Goal: Information Seeking & Learning: Learn about a topic

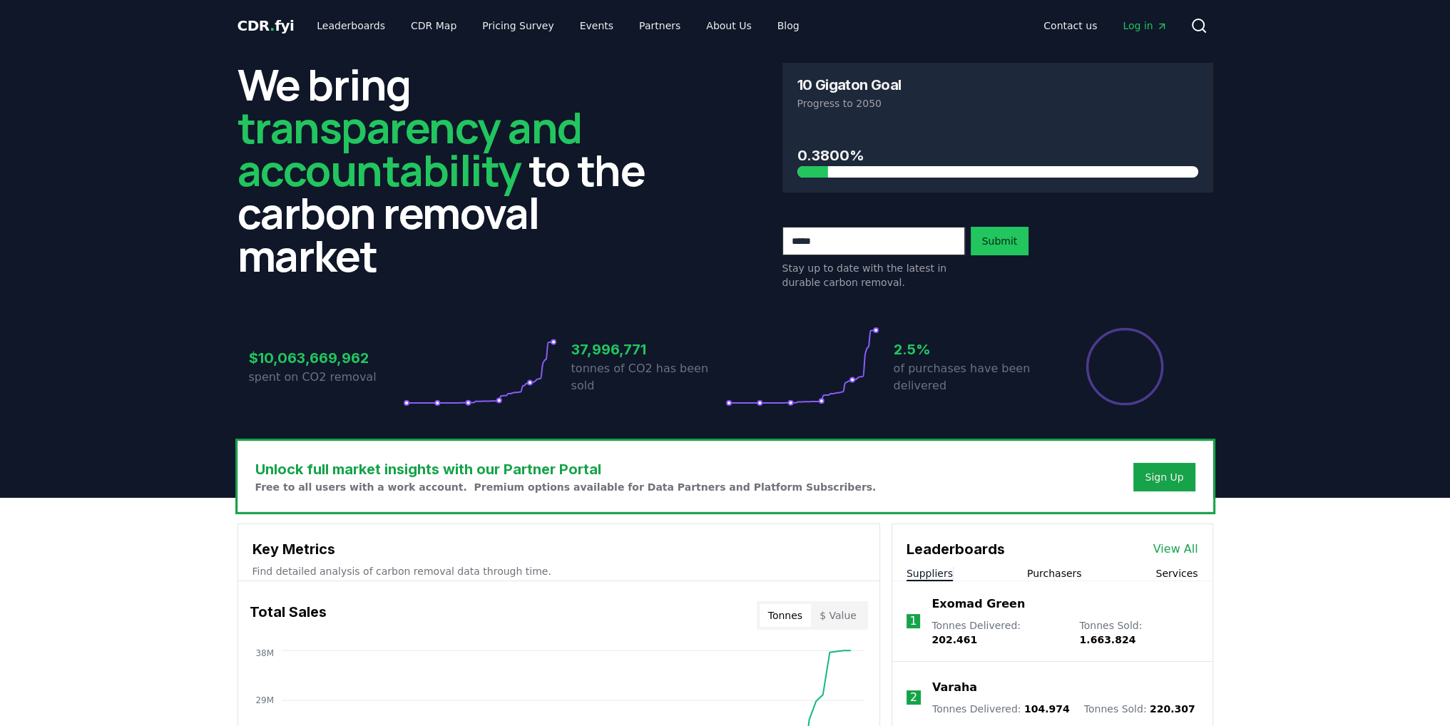
click at [708, 4] on div "CDR . fyi Leaderboards CDR Map Pricing Survey Events Partners About Us Blog Con…" at bounding box center [726, 25] width 976 height 51
click at [702, 29] on link "About Us" at bounding box center [729, 26] width 68 height 26
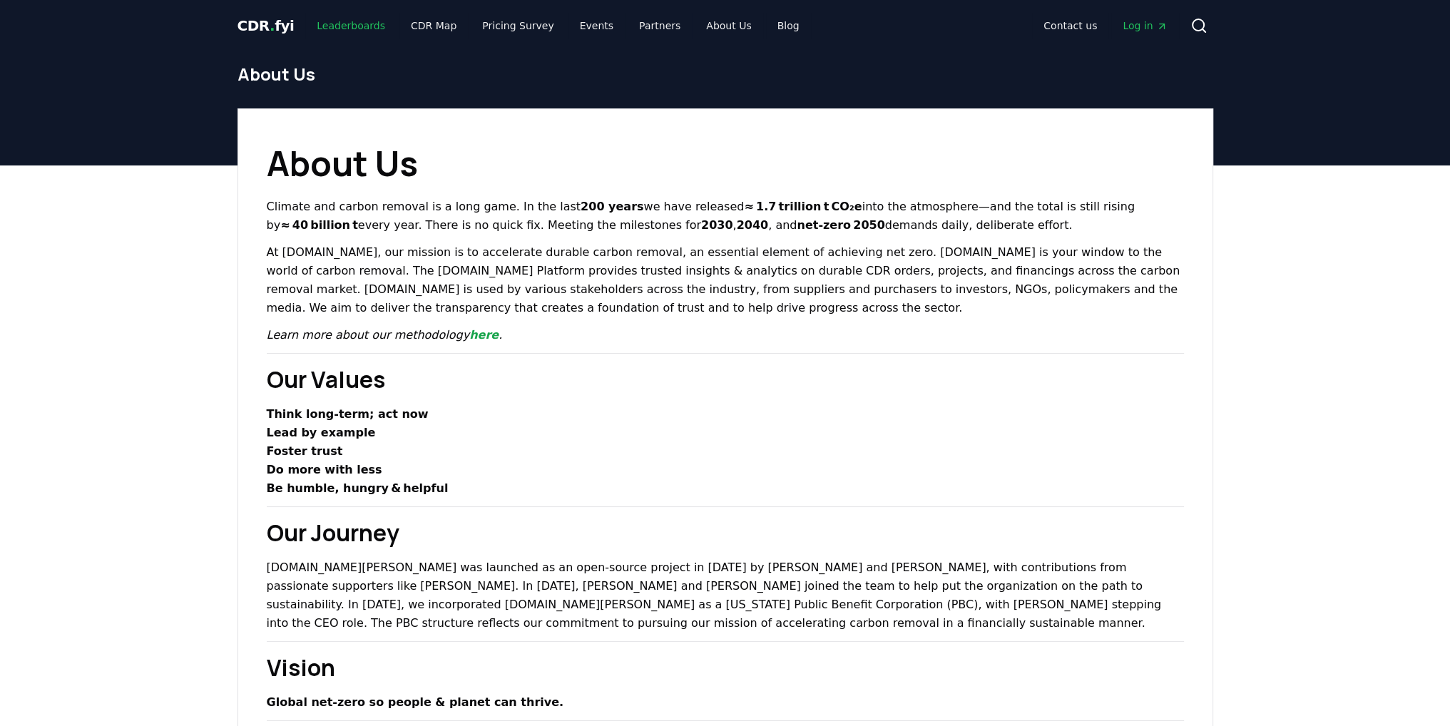
click at [335, 30] on link "Leaderboards" at bounding box center [350, 26] width 91 height 26
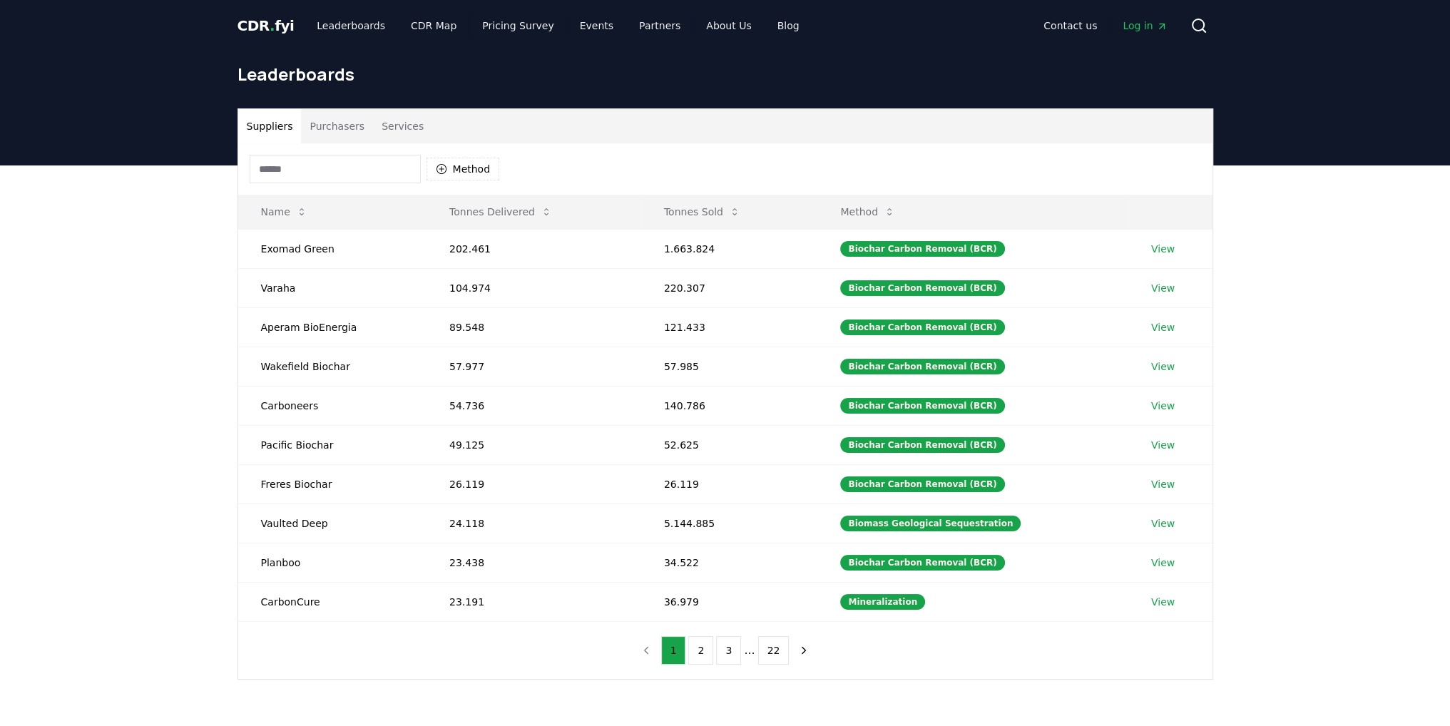
click at [345, 134] on button "Purchasers" at bounding box center [337, 126] width 72 height 34
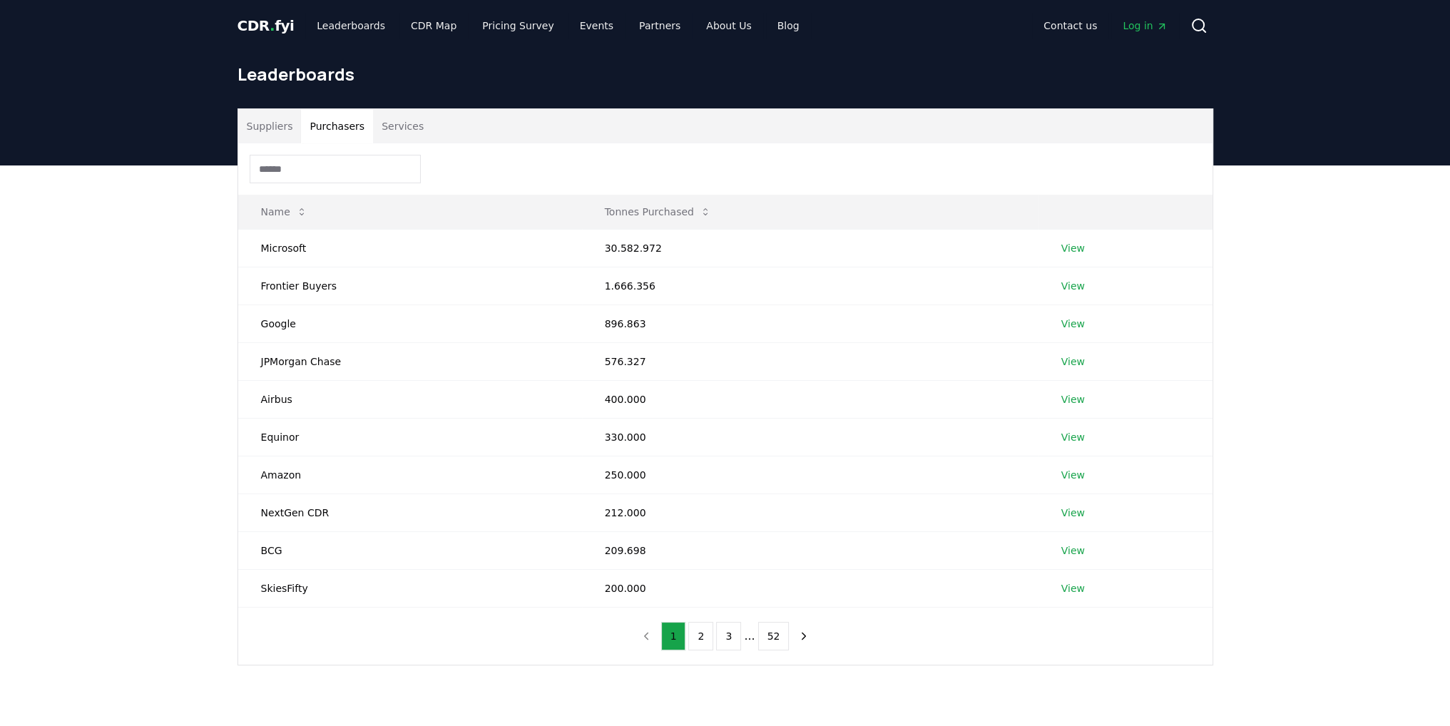
click at [251, 116] on button "Suppliers" at bounding box center [269, 126] width 63 height 34
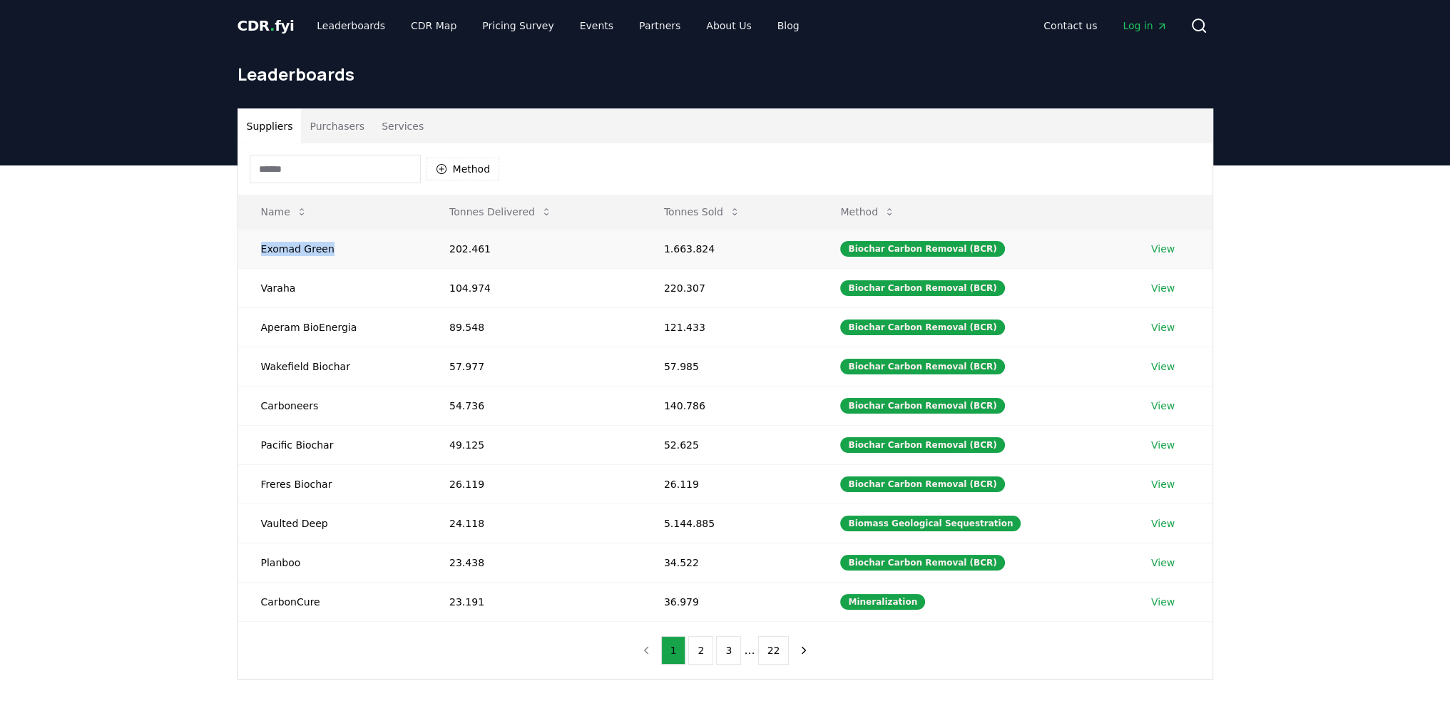
drag, startPoint x: 260, startPoint y: 244, endPoint x: 331, endPoint y: 255, distance: 72.1
click at [331, 256] on td "Exomad Green" at bounding box center [332, 248] width 188 height 39
copy td "Exomad Green"
click at [1073, 178] on div "Method" at bounding box center [725, 168] width 974 height 51
click at [407, 118] on button "Services" at bounding box center [402, 126] width 59 height 34
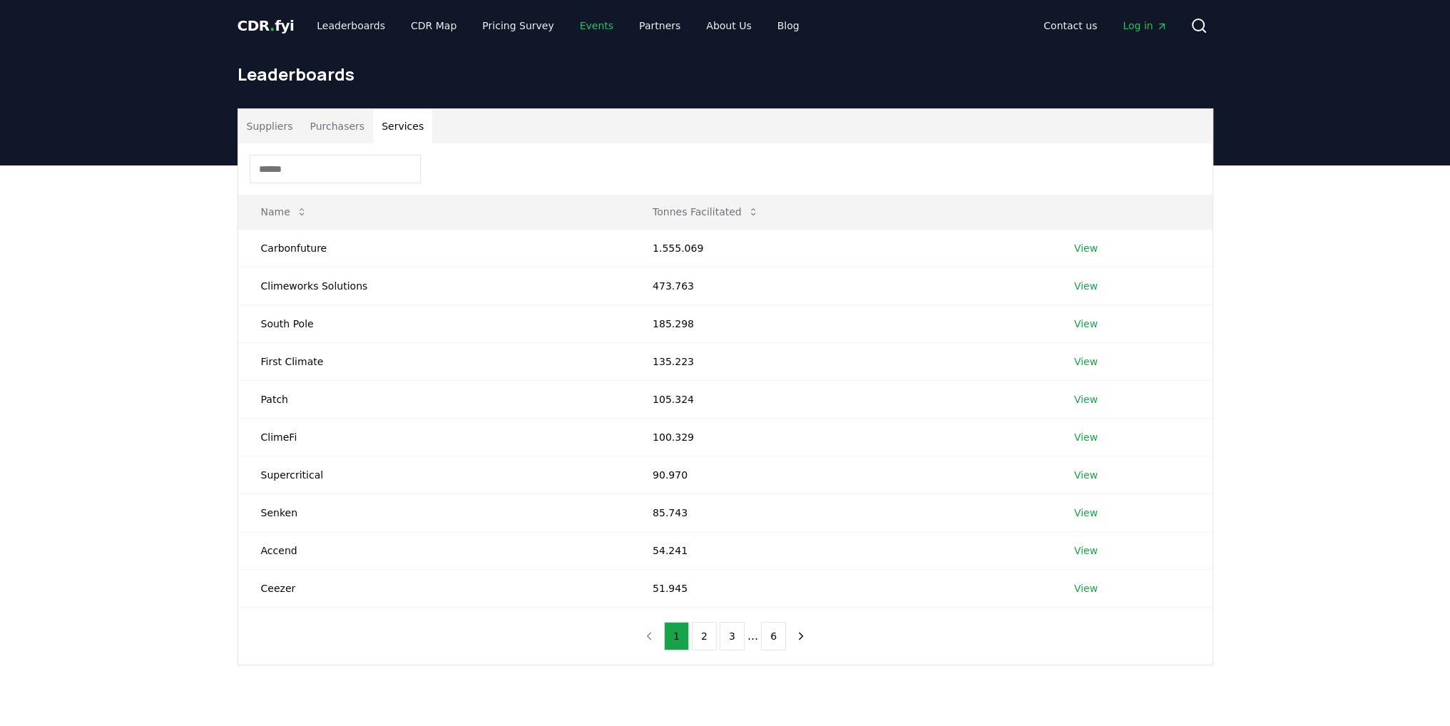
click at [581, 28] on link "Events" at bounding box center [596, 26] width 56 height 26
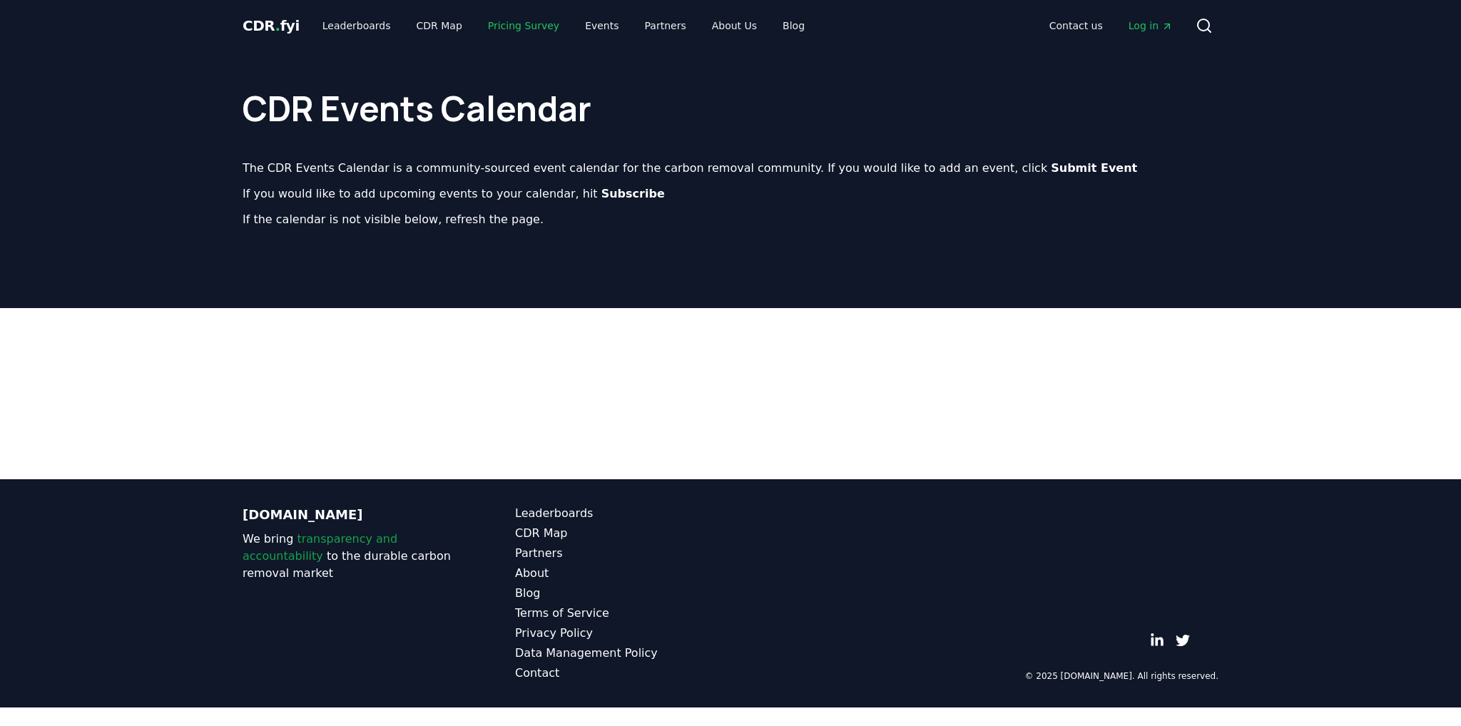
click at [504, 26] on link "Pricing Survey" at bounding box center [523, 26] width 94 height 26
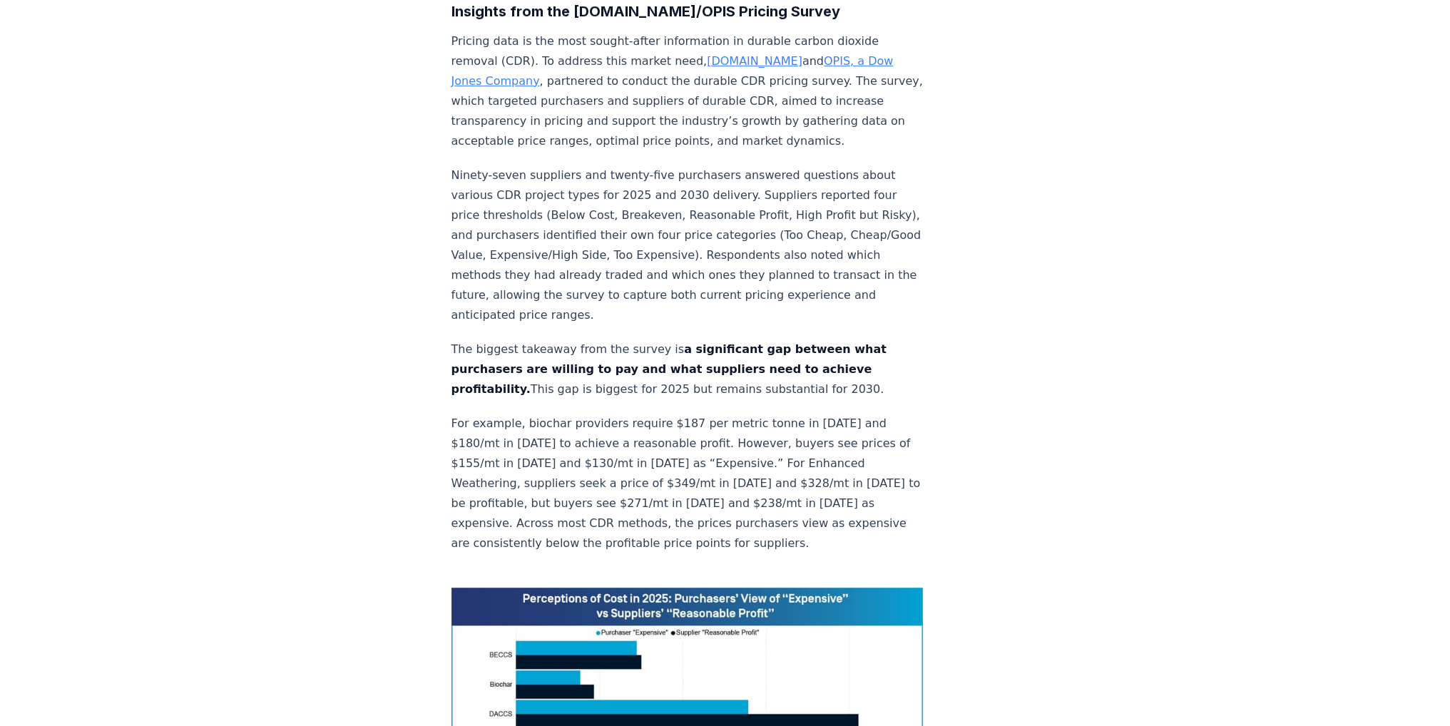
scroll to position [713, 0]
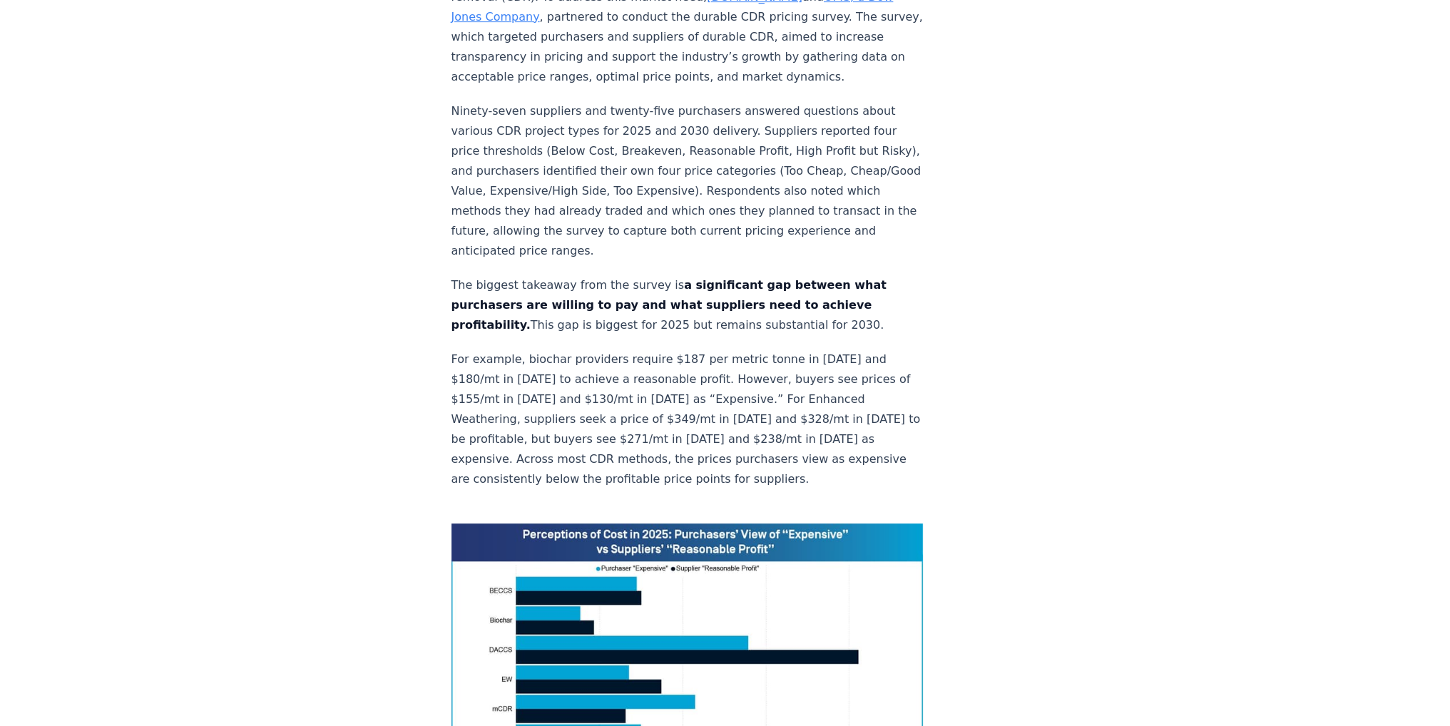
drag, startPoint x: 357, startPoint y: 357, endPoint x: 168, endPoint y: 270, distance: 207.4
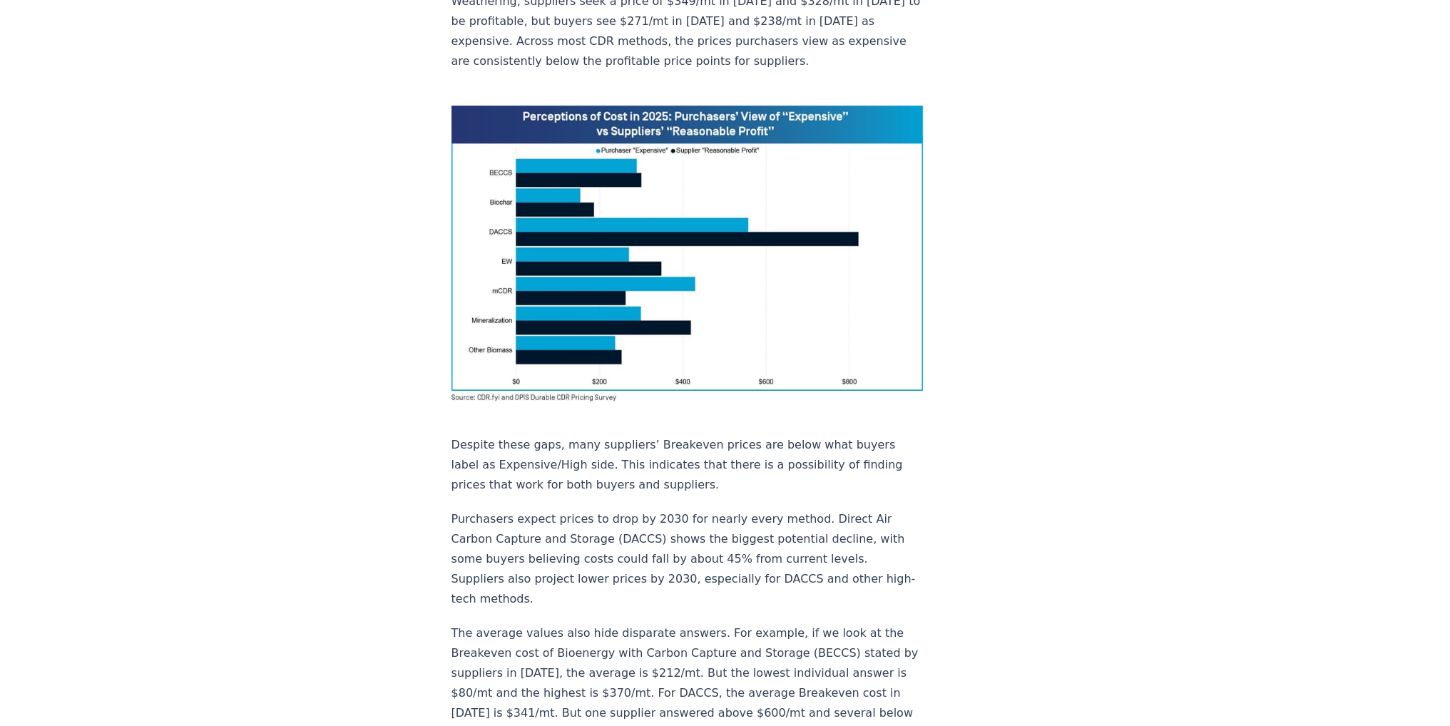
scroll to position [1141, 0]
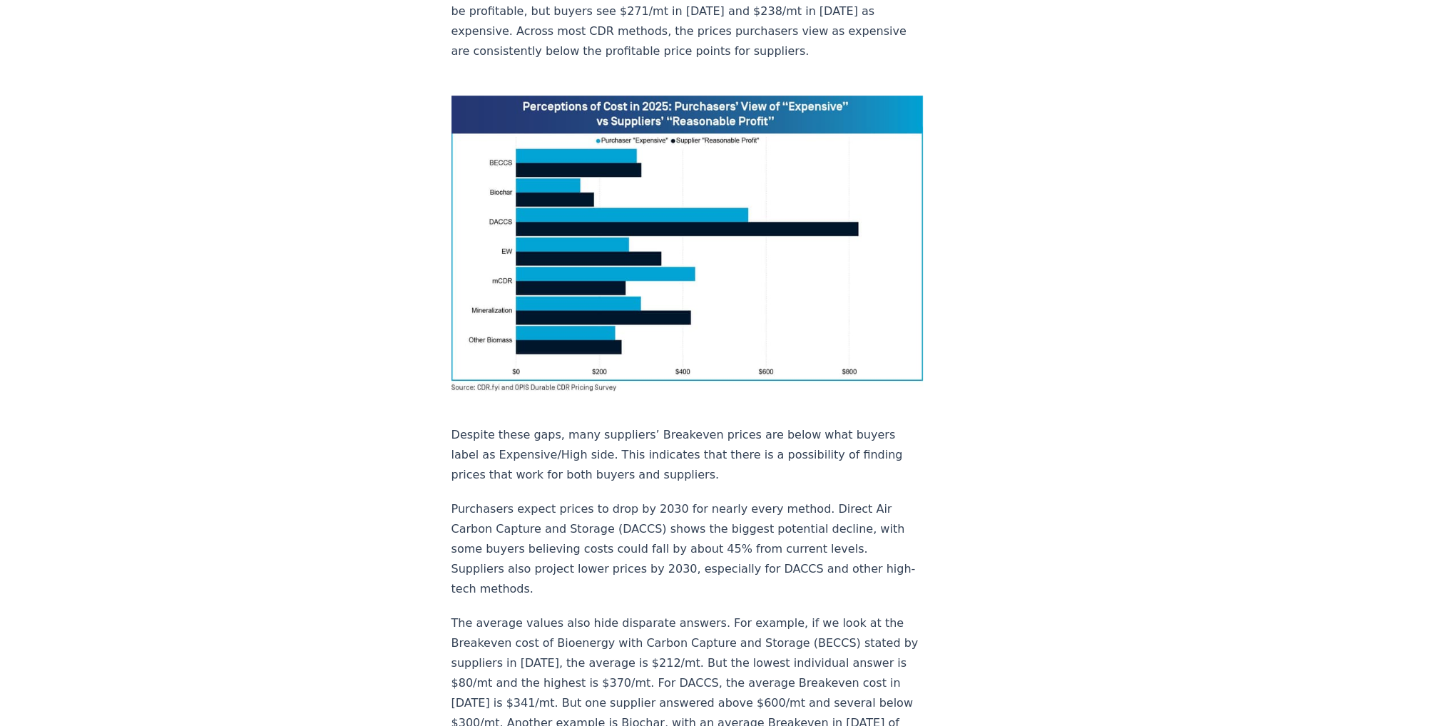
drag, startPoint x: 168, startPoint y: 270, endPoint x: 168, endPoint y: 208, distance: 62.1
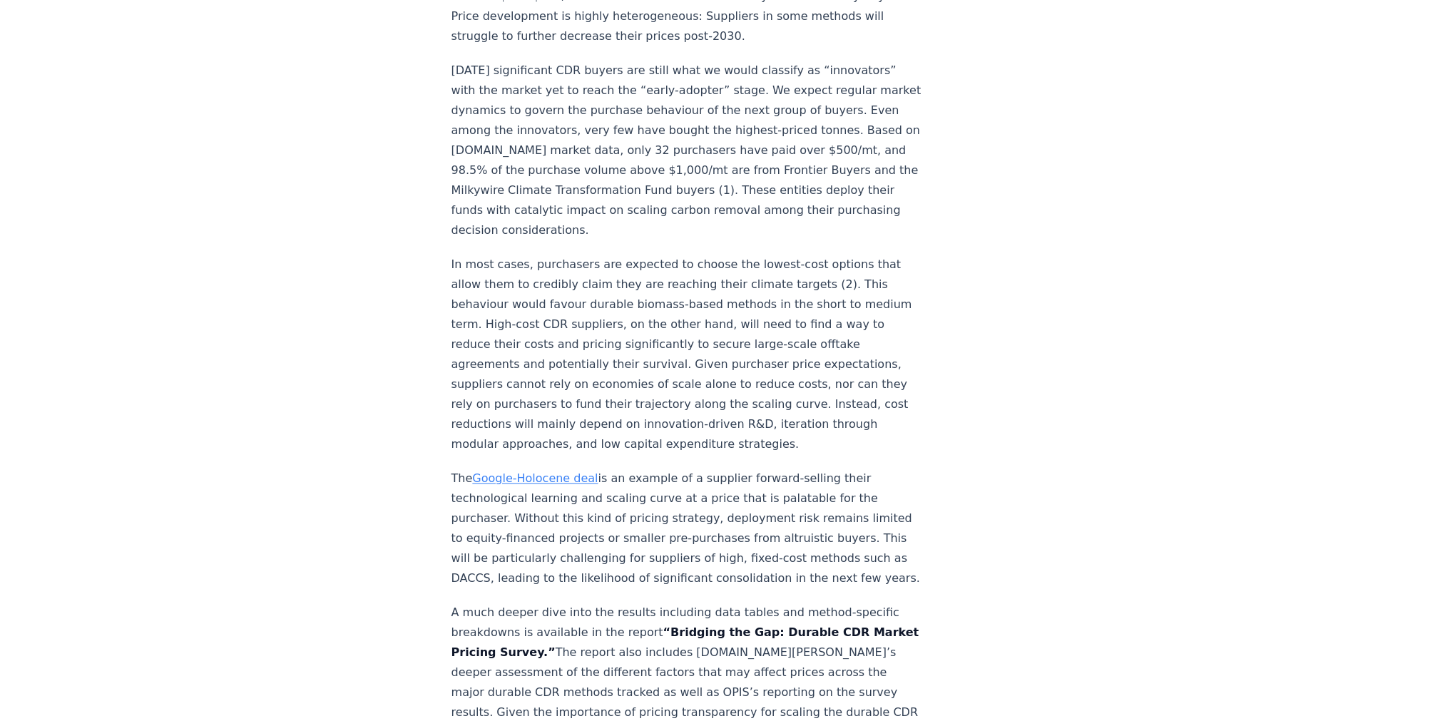
scroll to position [2282, 0]
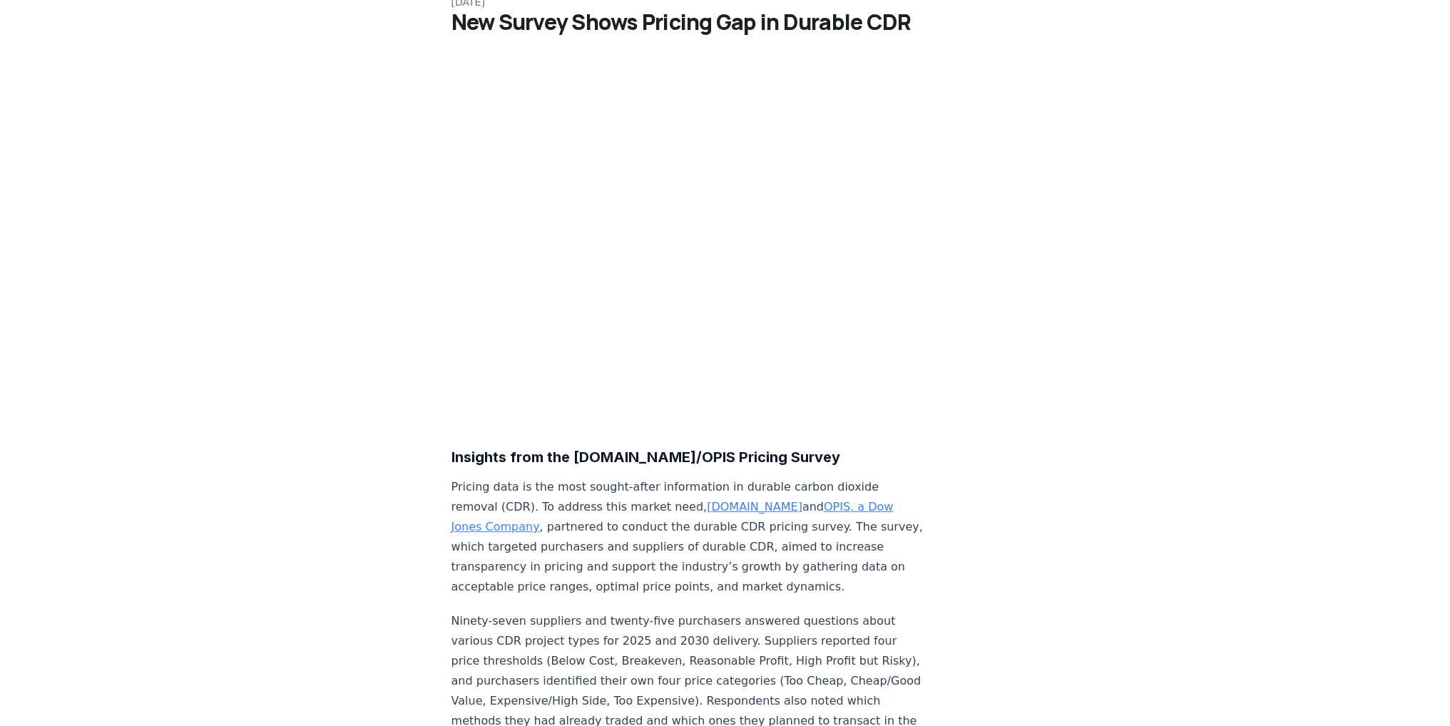
scroll to position [0, 0]
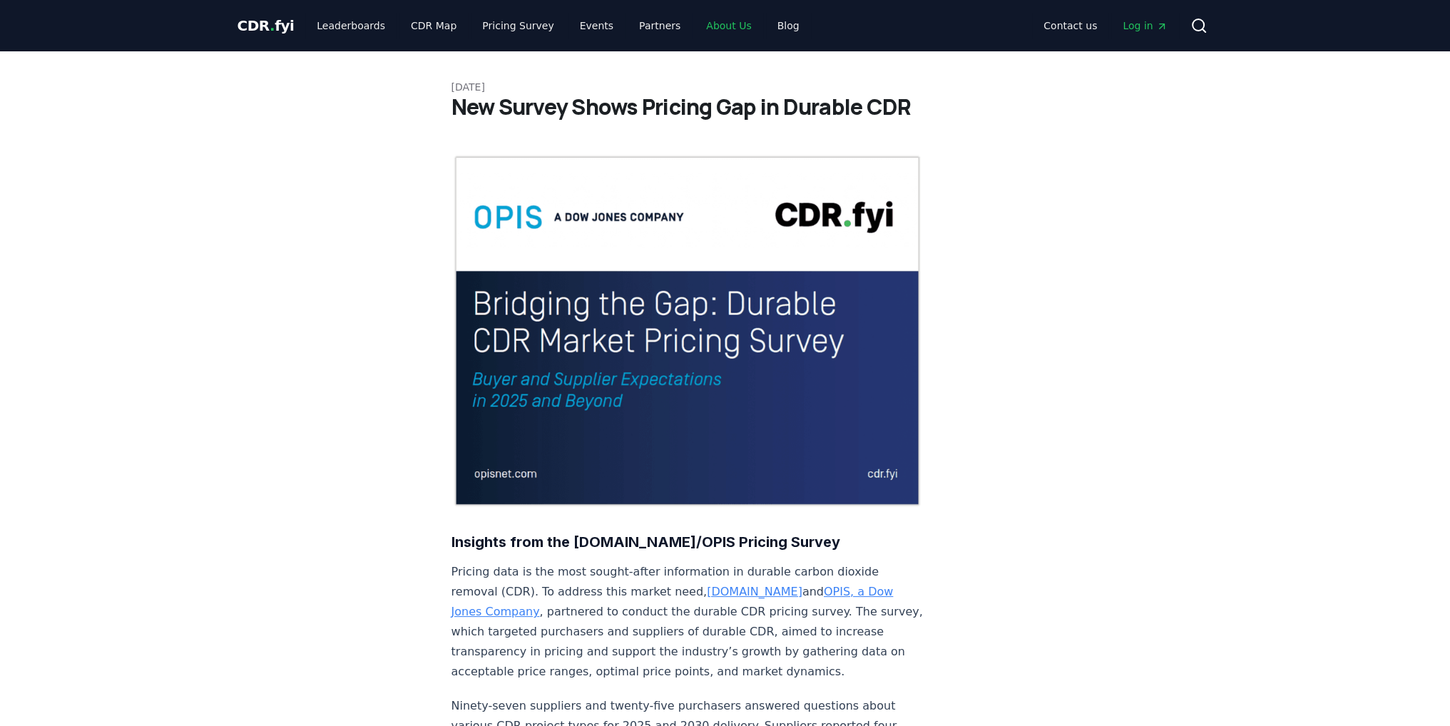
click at [708, 38] on link "About Us" at bounding box center [729, 26] width 68 height 26
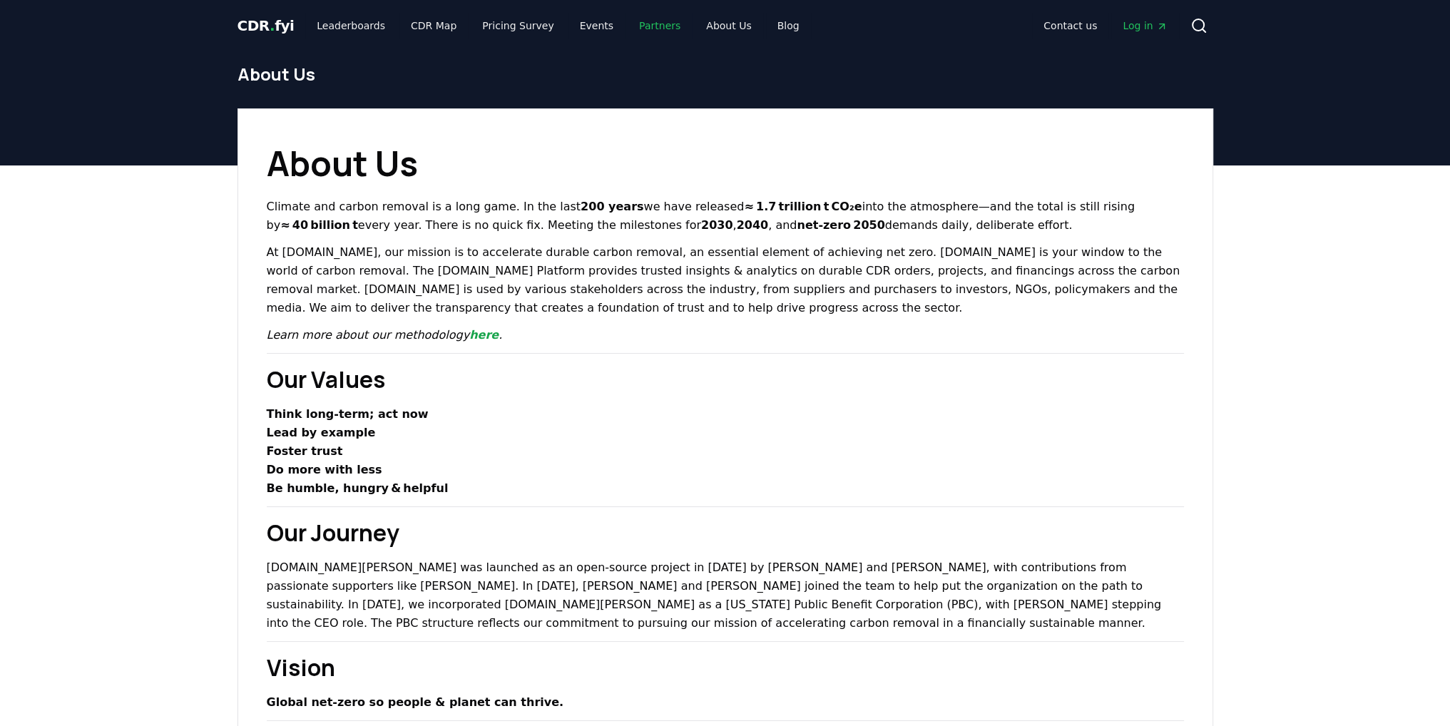
click at [642, 36] on link "Partners" at bounding box center [660, 26] width 64 height 26
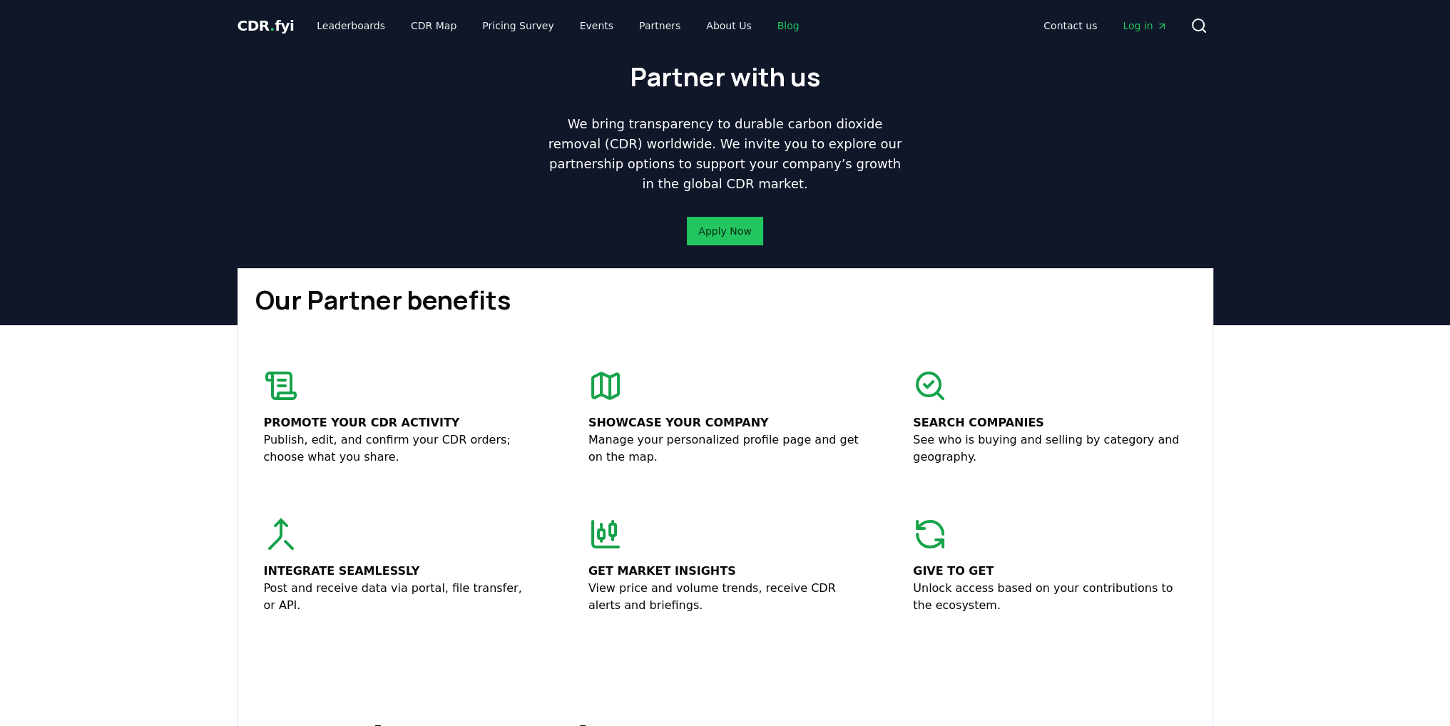
click at [766, 22] on link "Blog" at bounding box center [788, 26] width 45 height 26
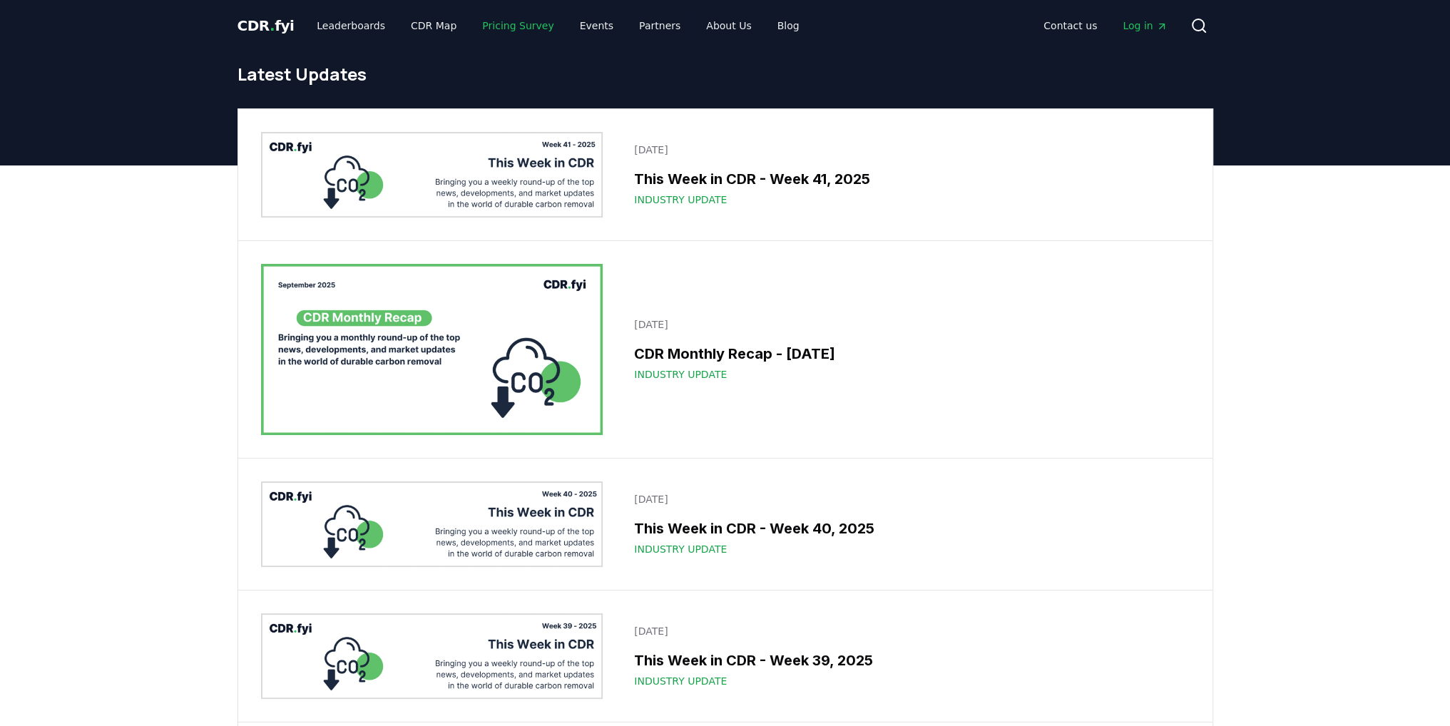
click at [493, 24] on link "Pricing Survey" at bounding box center [518, 26] width 94 height 26
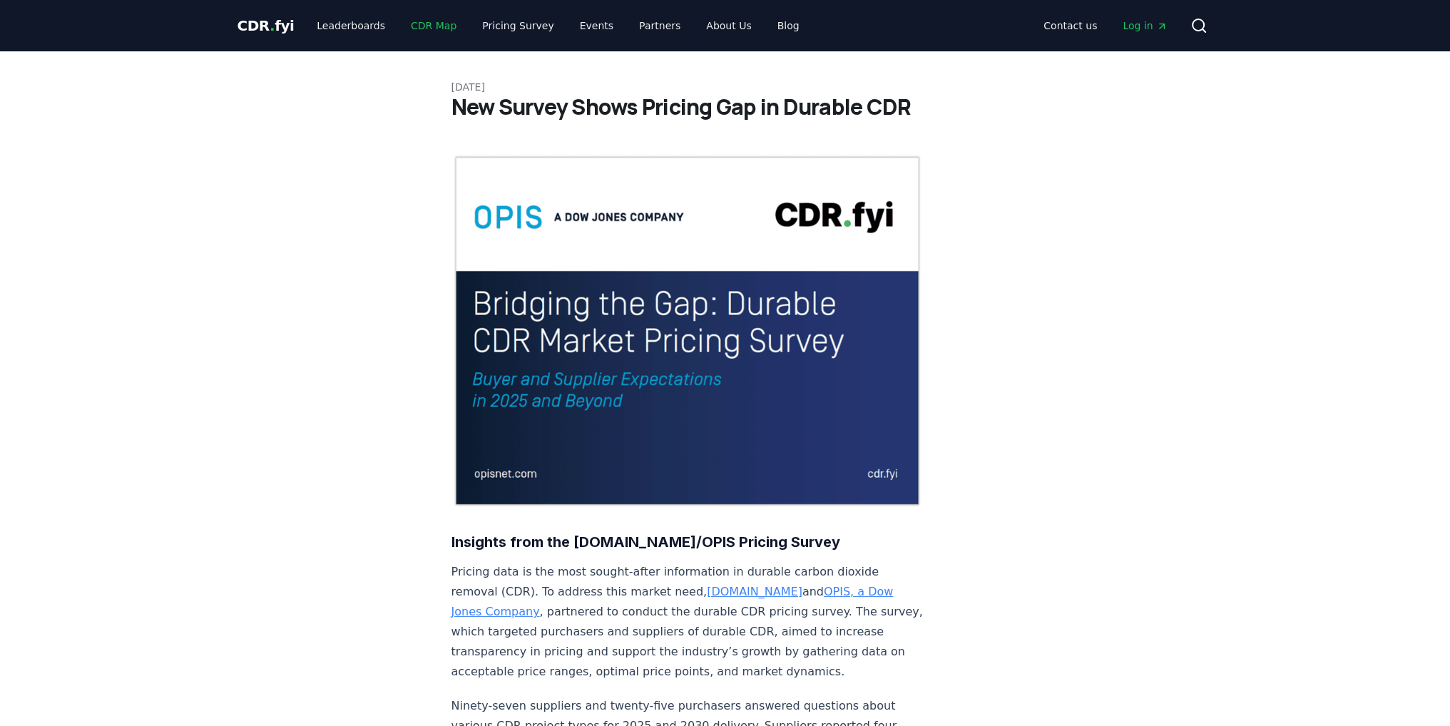
click at [399, 28] on link "CDR Map" at bounding box center [433, 26] width 68 height 26
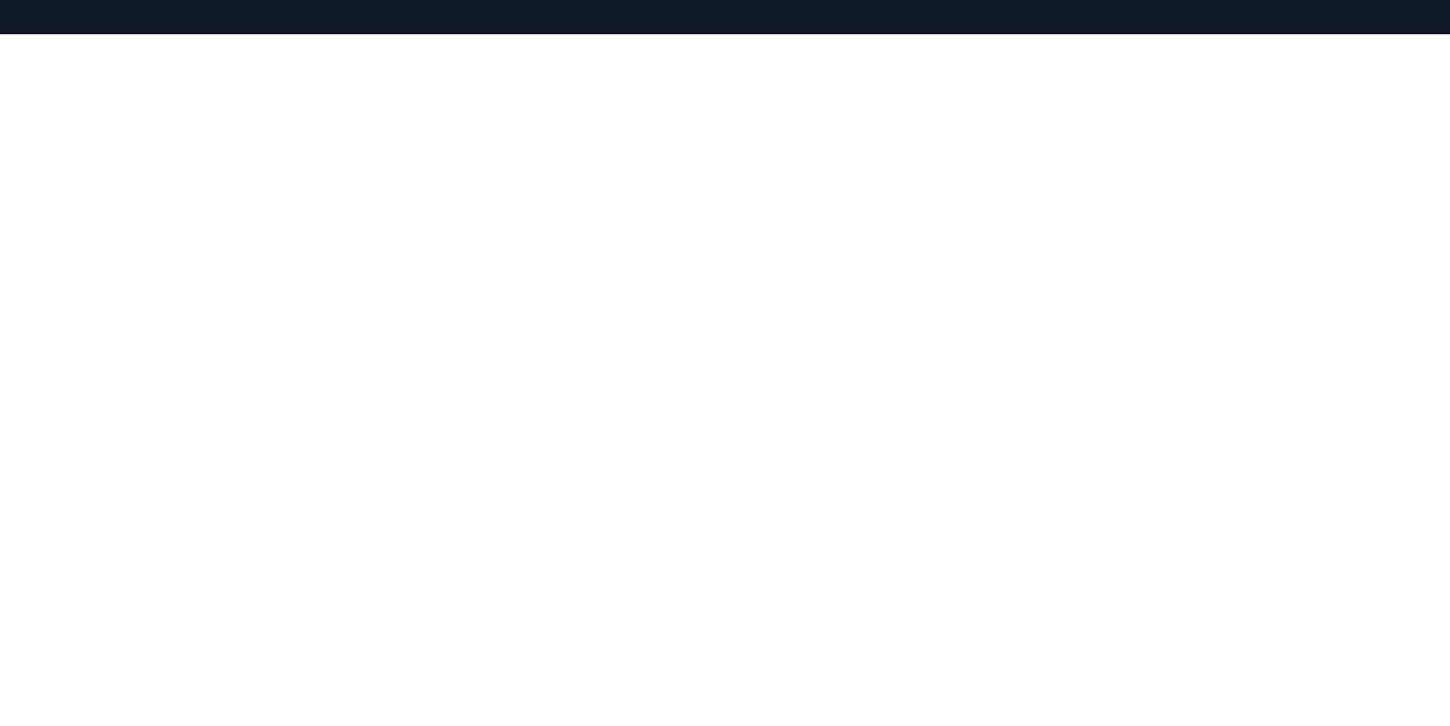
scroll to position [165, 0]
